Goal: Transaction & Acquisition: Purchase product/service

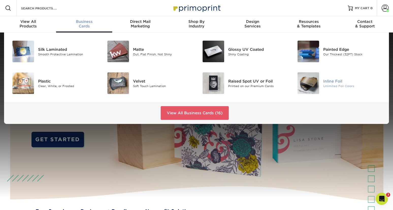
click at [306, 85] on img at bounding box center [309, 83] width 22 height 22
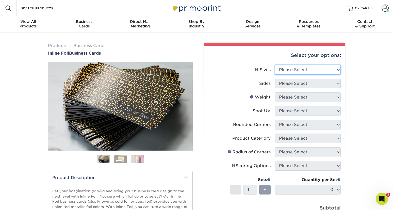
click at [304, 66] on select "Please Select 1.5" x 3.5" - Mini 1.75" x 3.5" - Mini 2" x 2" - Square 2" x 3" -…" at bounding box center [308, 70] width 66 height 10
select select "2.00x3.50"
click at [275, 65] on select "Please Select 1.5" x 3.5" - Mini 1.75" x 3.5" - Mini 2" x 2" - Square 2" x 3" -…" at bounding box center [308, 70] width 66 height 10
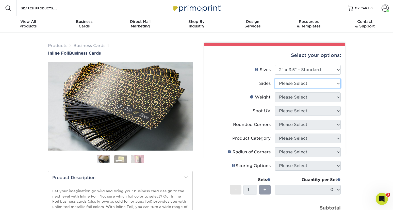
click at [300, 86] on select "Please Select Print Both Sides - Foil Back Only Print Both Sides - Foil Both Si…" at bounding box center [308, 84] width 66 height 10
select select "e9e9dfb3-fba1-4d60-972c-fd9ca5904d33"
click at [275, 79] on select "Please Select Print Both Sides - Foil Back Only Print Both Sides - Foil Both Si…" at bounding box center [308, 84] width 66 height 10
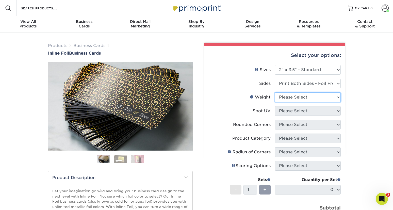
click at [305, 99] on select "Please Select 16PT" at bounding box center [308, 97] width 66 height 10
select select "16PT"
click at [275, 92] on select "Please Select 16PT" at bounding box center [308, 97] width 66 height 10
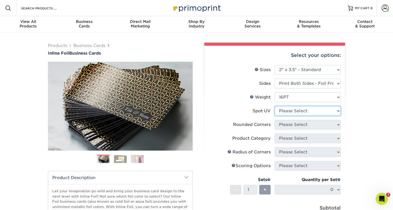
click at [306, 115] on select "Please Select No Spot UV Front and Back (Both Sides) Front Only Back Only" at bounding box center [308, 111] width 66 height 10
click at [275, 106] on select "Please Select No Spot UV Front and Back (Both Sides) Front Only Back Only" at bounding box center [308, 111] width 66 height 10
click at [304, 111] on select "Please Select No Spot UV Front and Back (Both Sides) Front Only Back Only" at bounding box center [308, 111] width 66 height 10
select select "3"
click at [275, 106] on select "Please Select No Spot UV Front and Back (Both Sides) Front Only Back Only" at bounding box center [308, 111] width 66 height 10
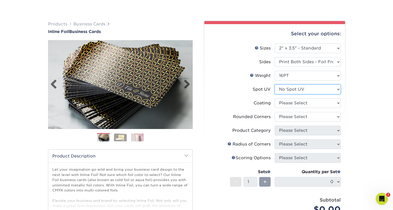
scroll to position [51, 0]
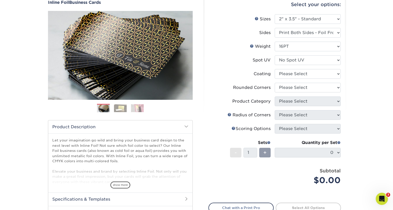
click at [121, 182] on span "show more" at bounding box center [120, 185] width 20 height 7
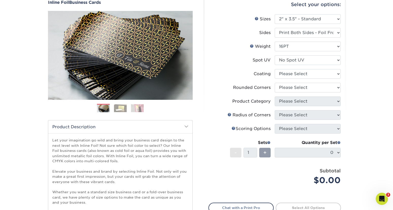
click at [121, 109] on img at bounding box center [120, 108] width 13 height 8
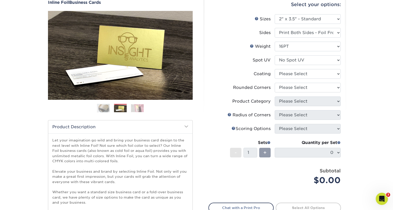
click at [138, 108] on img at bounding box center [137, 108] width 13 height 8
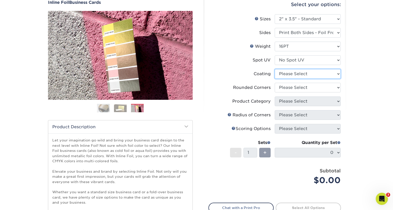
click at [300, 72] on select at bounding box center [308, 74] width 66 height 10
select select "3e7618de-abca-4bda-9f97-8b9129e913d8"
click at [275, 69] on select at bounding box center [308, 74] width 66 height 10
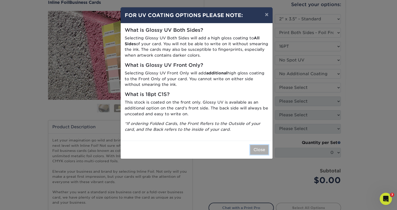
click at [258, 150] on button "Close" at bounding box center [259, 150] width 18 height 10
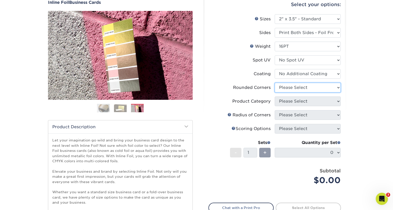
click at [295, 90] on select "Please Select Yes - Round 2 Corners Yes - Round 4 Corners No" at bounding box center [308, 88] width 66 height 10
select select "0"
click at [275, 83] on select "Please Select Yes - Round 2 Corners Yes - Round 4 Corners No" at bounding box center [308, 88] width 66 height 10
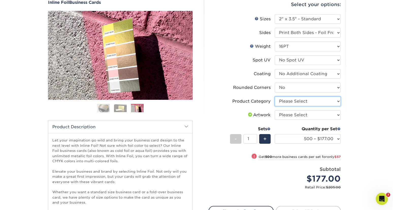
click at [298, 103] on select "Please Select Business Cards" at bounding box center [308, 102] width 66 height 10
select select "3b5148f1-0588-4f88-a218-97bcfdce65c1"
click at [275, 97] on select "Please Select Business Cards" at bounding box center [308, 102] width 66 height 10
drag, startPoint x: 306, startPoint y: 115, endPoint x: 306, endPoint y: 118, distance: 2.8
click at [306, 115] on select "Please Select I will upload files I need a design - $100" at bounding box center [308, 115] width 66 height 10
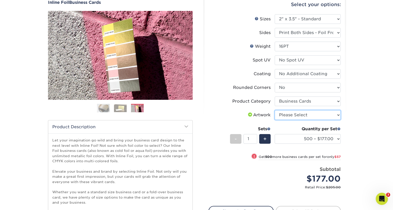
select select "upload"
click at [275, 110] on select "Please Select I will upload files I need a design - $100" at bounding box center [308, 115] width 66 height 10
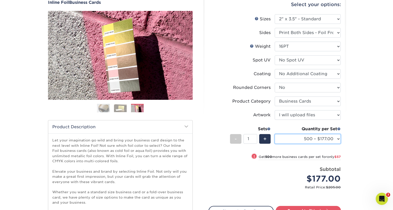
click at [329, 139] on select "500 – $177.00 1000 – $234.00 2500 – $434.00 5000 – $617.00" at bounding box center [308, 139] width 66 height 10
click at [275, 134] on select "500 – $177.00 1000 – $234.00 2500 – $434.00 5000 – $617.00" at bounding box center [308, 139] width 66 height 10
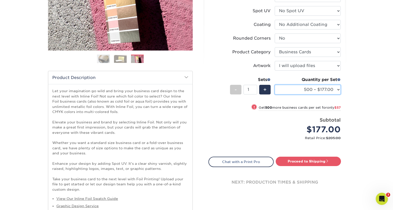
scroll to position [178, 0]
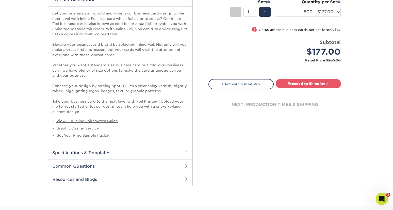
click at [82, 150] on h2 "Specifications & Templates" at bounding box center [120, 152] width 144 height 13
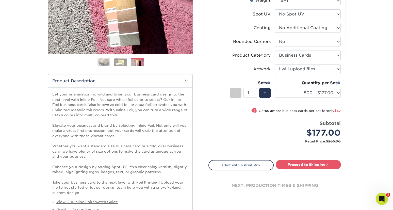
scroll to position [51, 0]
